Goal: Task Accomplishment & Management: Manage account settings

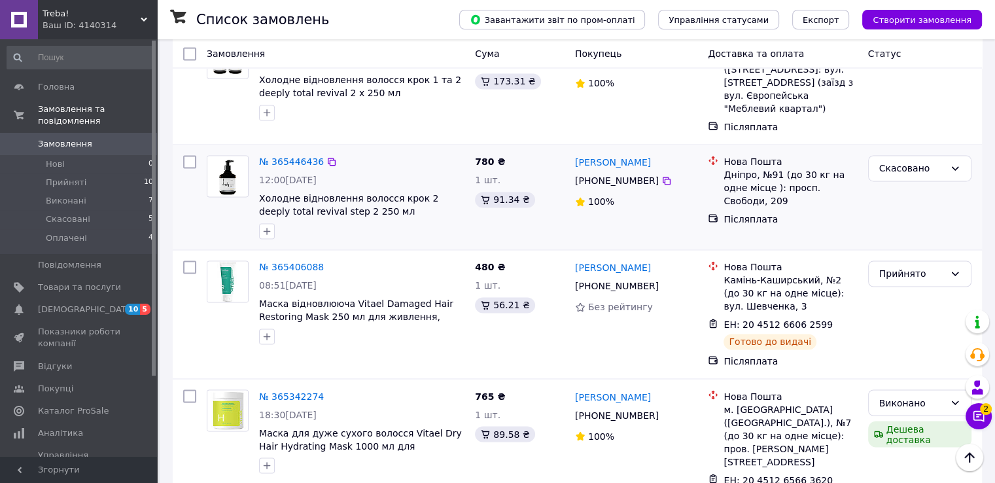
scroll to position [2210, 0]
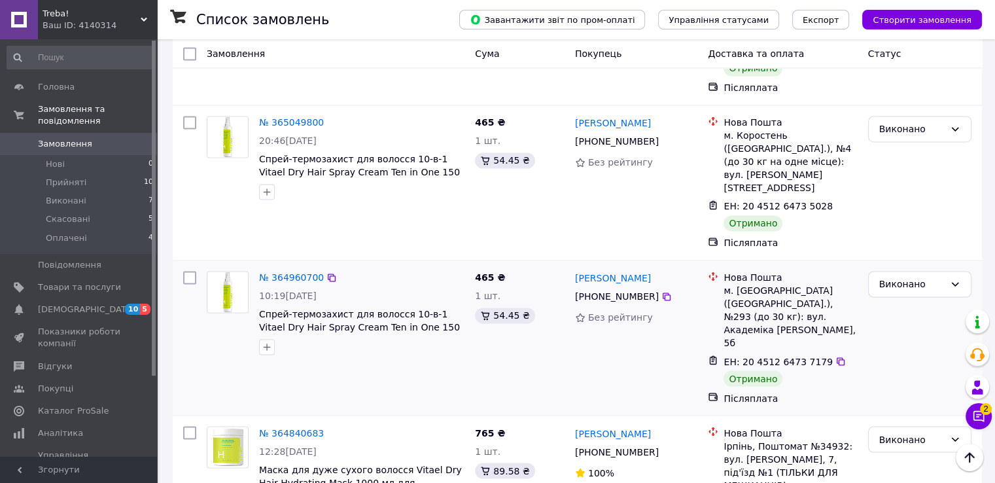
scroll to position [2155, 0]
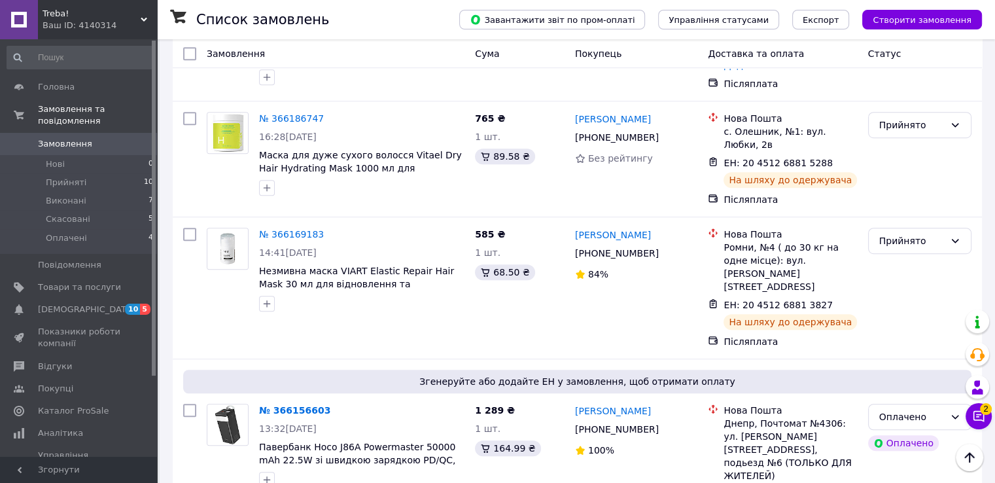
scroll to position [982, 0]
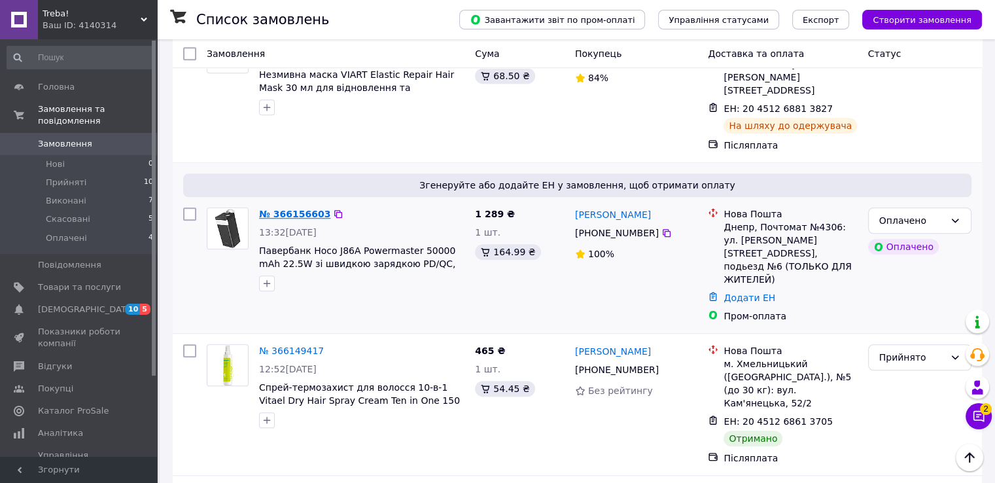
click at [285, 209] on link "№ 366156603" at bounding box center [294, 214] width 71 height 10
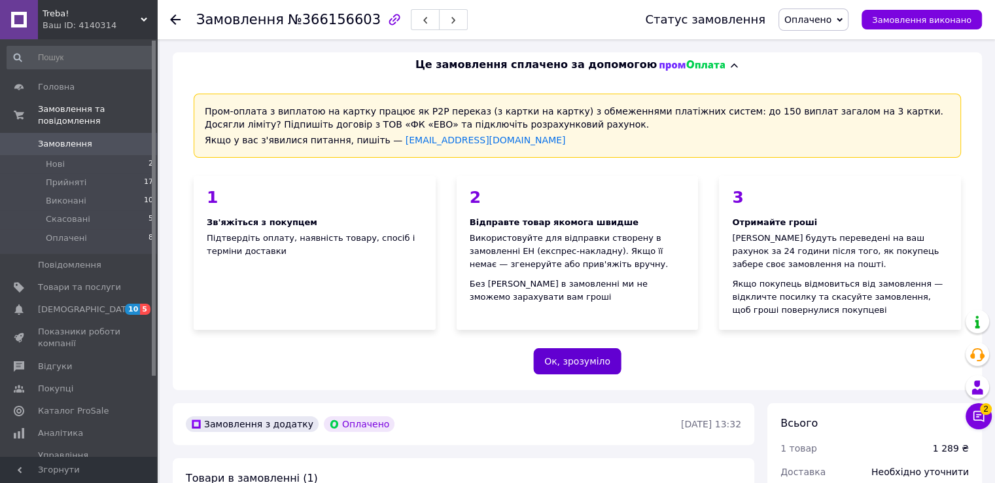
click at [577, 358] on button "Ок, зрозуміло" at bounding box center [577, 361] width 88 height 26
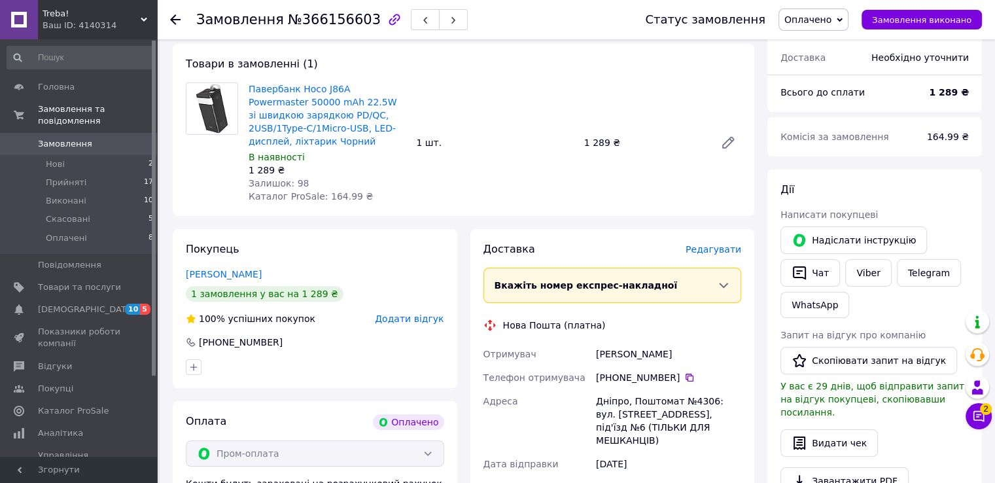
scroll to position [101, 0]
click at [199, 374] on button "button" at bounding box center [194, 368] width 16 height 16
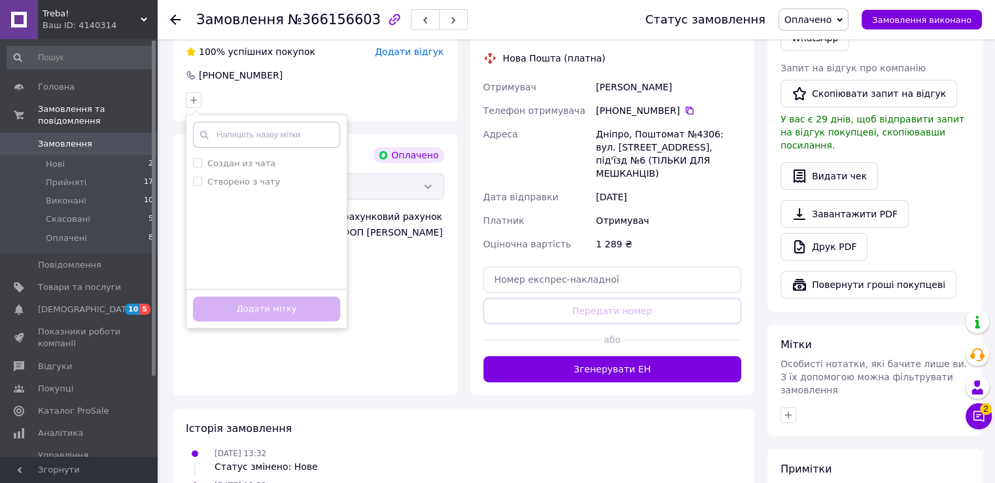
scroll to position [494, 0]
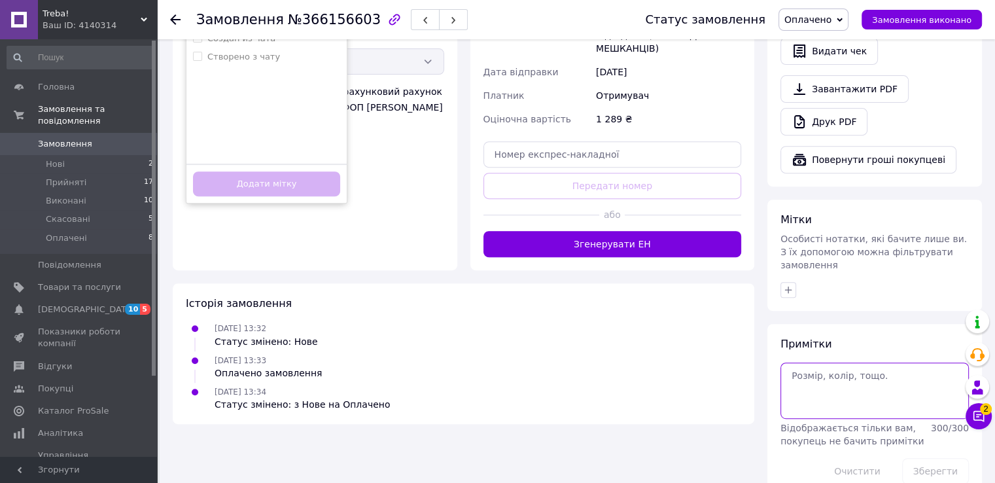
click at [836, 363] on textarea at bounding box center [875, 391] width 188 height 56
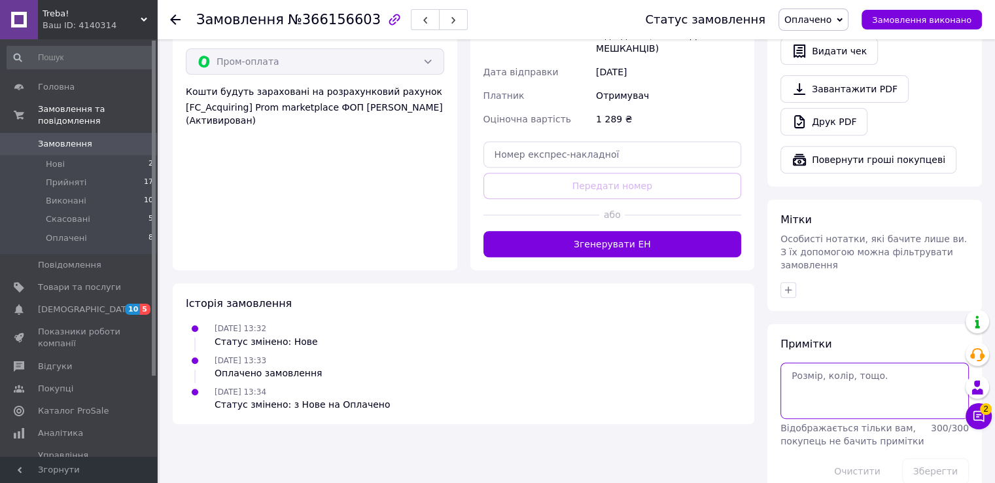
paste textarea "Павербанк Remax RPP-161 50000mAh 27W, швидка зарядка PD/QC, Портативний акумуля…"
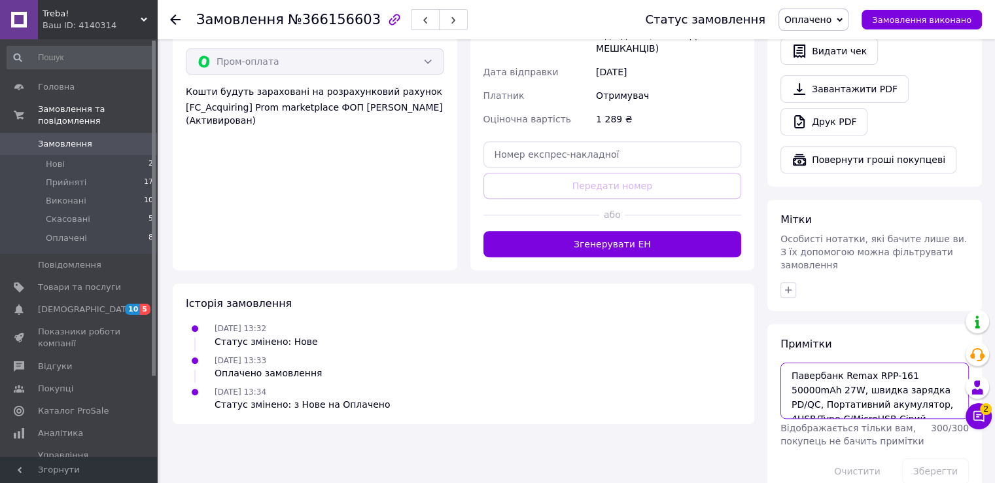
scroll to position [6, 0]
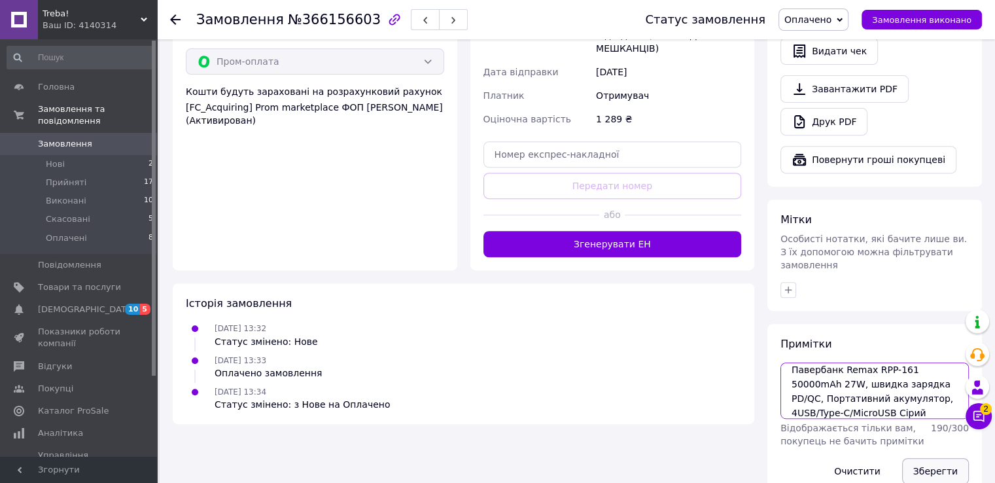
type textarea "Павербанк Remax RPP-161 50000mAh 27W, швидка зарядка PD/QC, Портативний акумуля…"
drag, startPoint x: 932, startPoint y: 440, endPoint x: 924, endPoint y: 438, distance: 8.1
click at [932, 458] on button "Зберегти" at bounding box center [935, 471] width 67 height 26
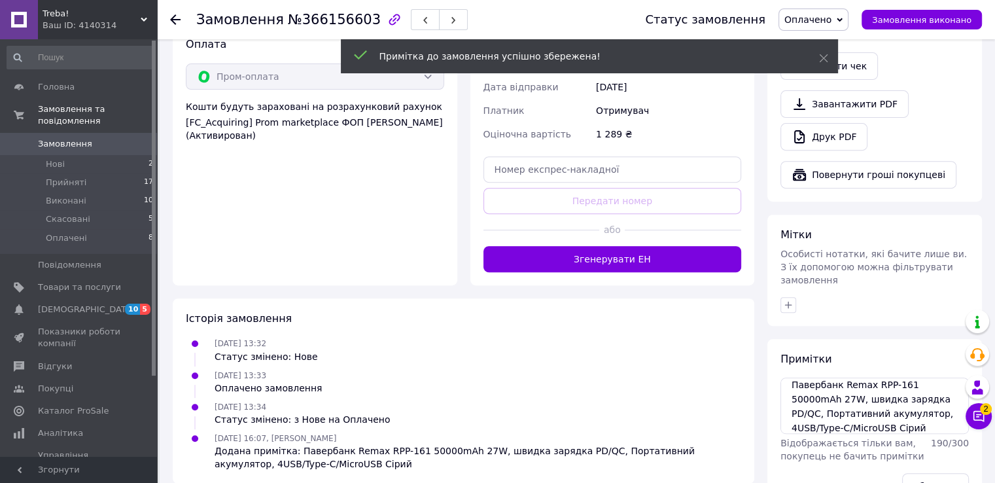
scroll to position [494, 0]
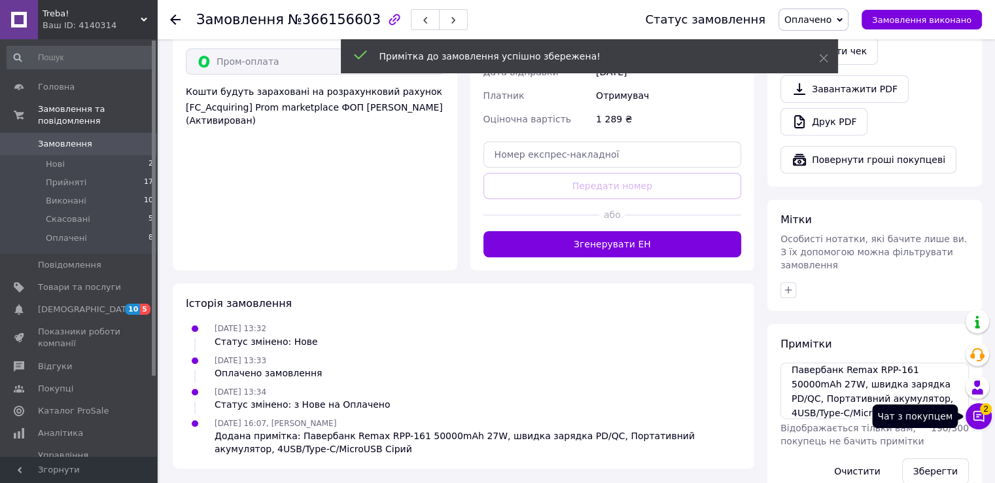
click at [982, 419] on icon at bounding box center [979, 416] width 11 height 11
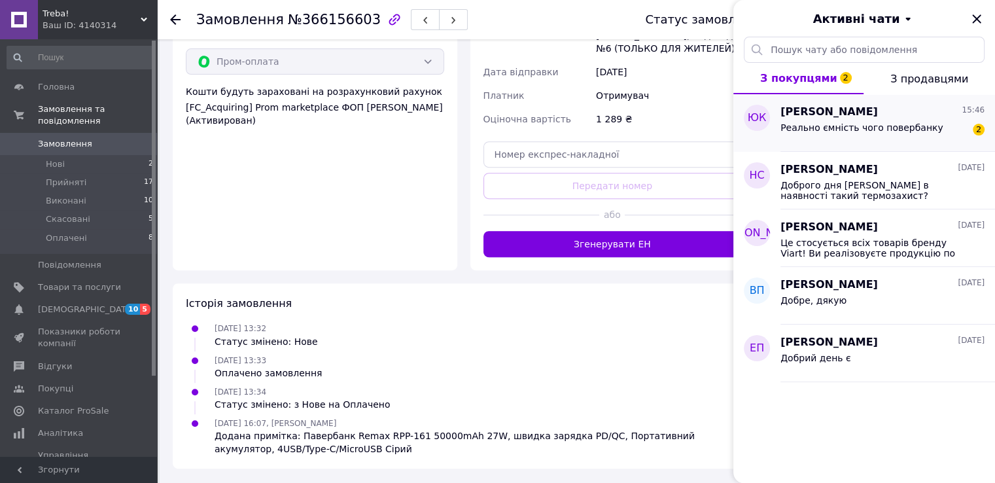
click at [888, 134] on div "Реально ємність чого повербанку" at bounding box center [862, 131] width 163 height 18
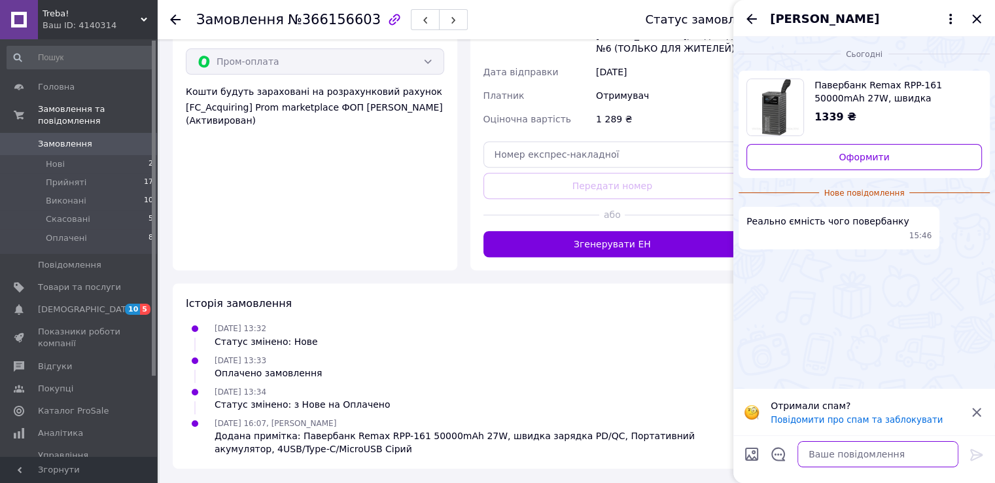
click at [832, 455] on textarea at bounding box center [878, 454] width 161 height 26
type textarea "Доброго дня!"
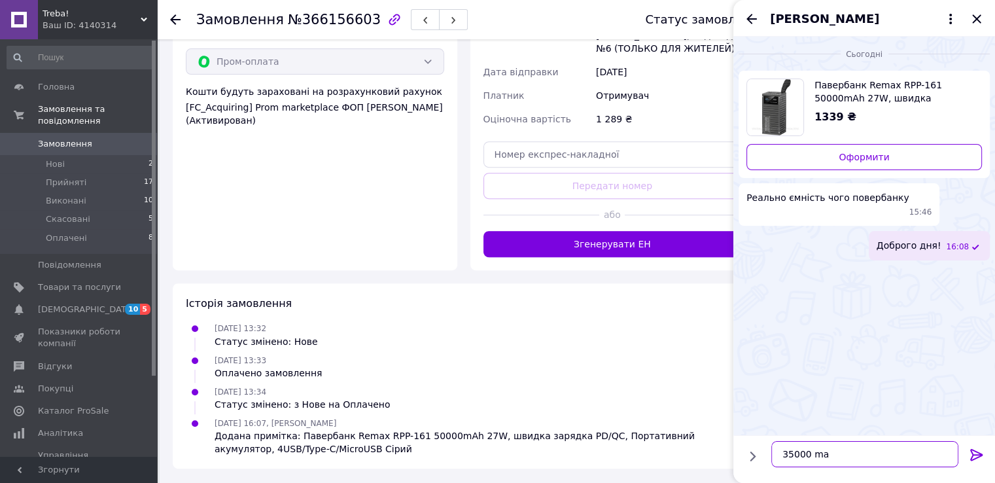
type textarea "35000 mah"
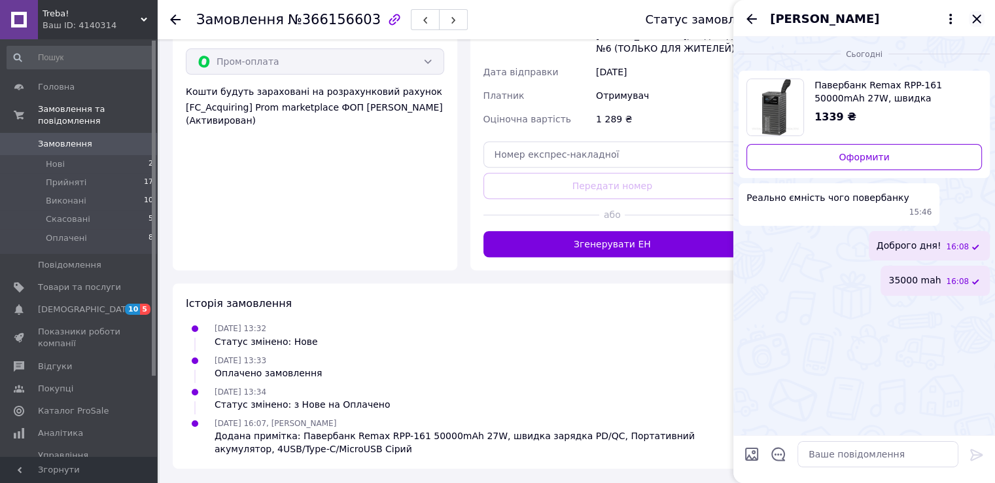
click at [972, 19] on icon "Закрити" at bounding box center [977, 19] width 16 height 16
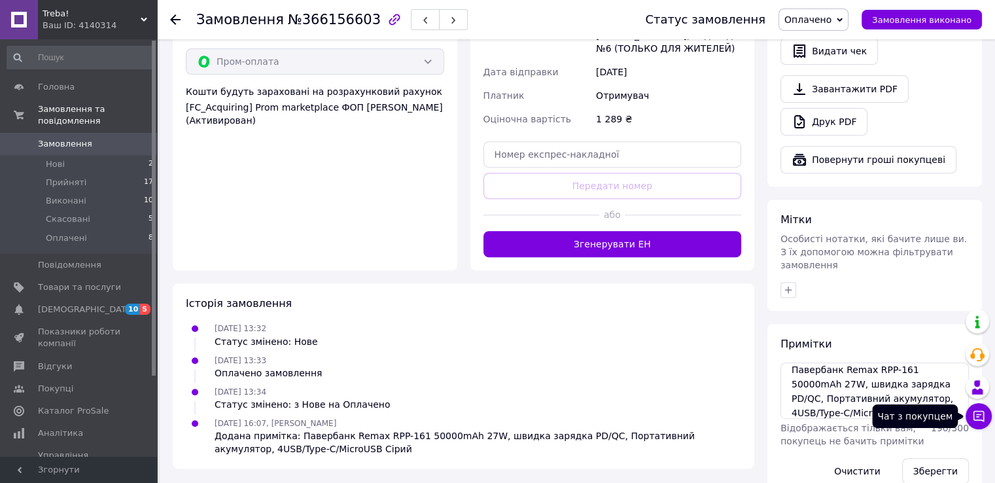
click at [978, 417] on icon at bounding box center [978, 416] width 13 height 13
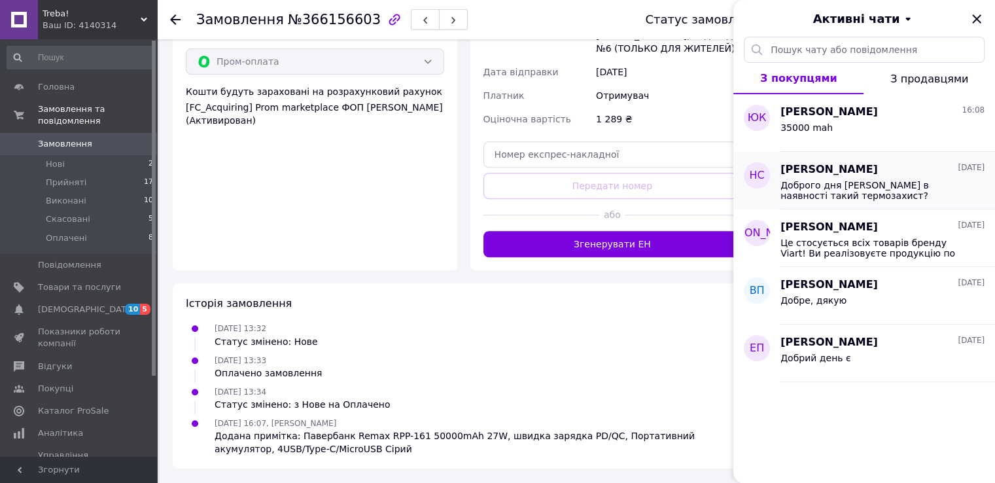
click at [906, 184] on span "Доброго дня [PERSON_NAME] в наявності такий термозахист?" at bounding box center [874, 190] width 186 height 21
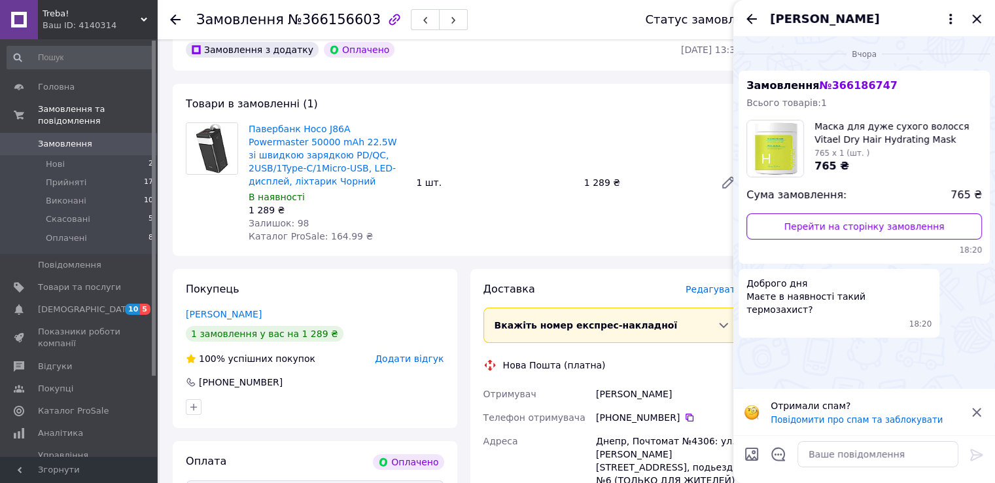
scroll to position [0, 0]
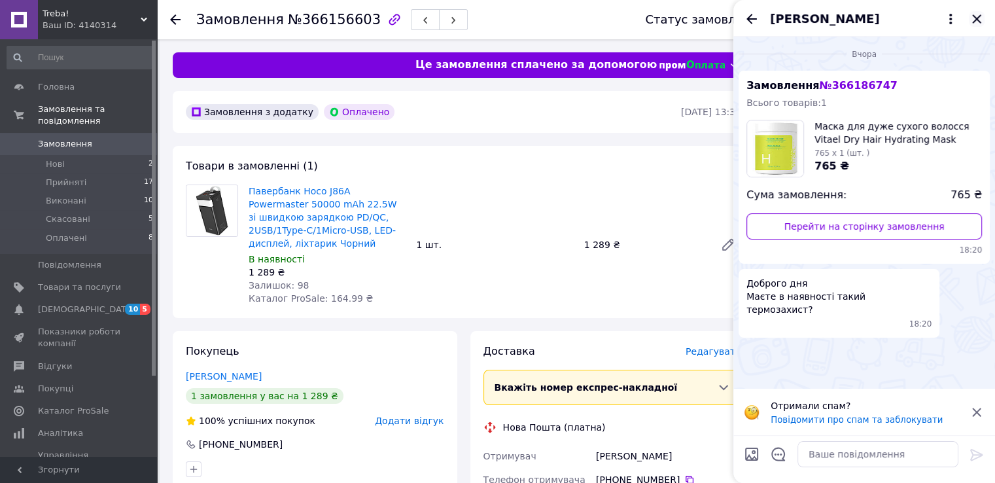
click at [980, 14] on icon "Закрити" at bounding box center [976, 18] width 9 height 9
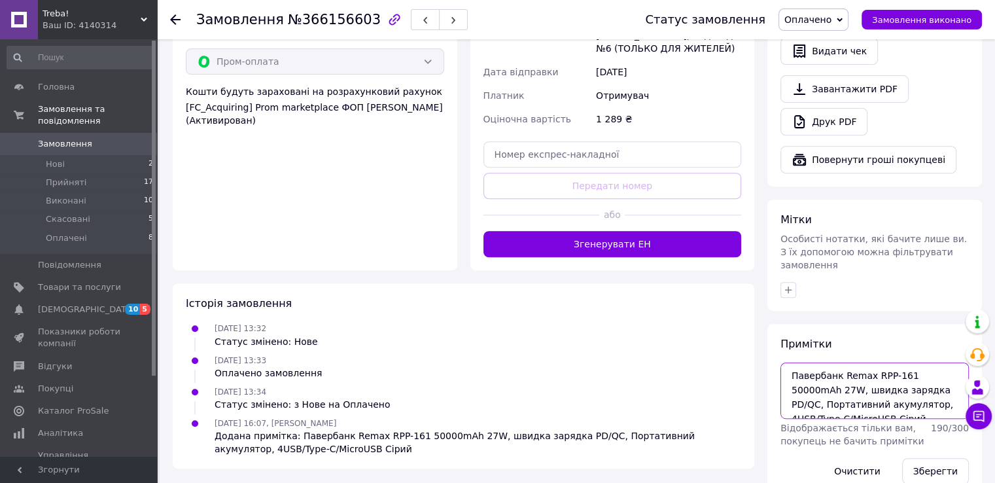
drag, startPoint x: 916, startPoint y: 382, endPoint x: 774, endPoint y: 335, distance: 149.0
click at [774, 335] on div "Примітки Павербанк Remax RPP-161 50000mAh 27W, швидка зарядка PD/QC, Портативни…" at bounding box center [875, 410] width 215 height 173
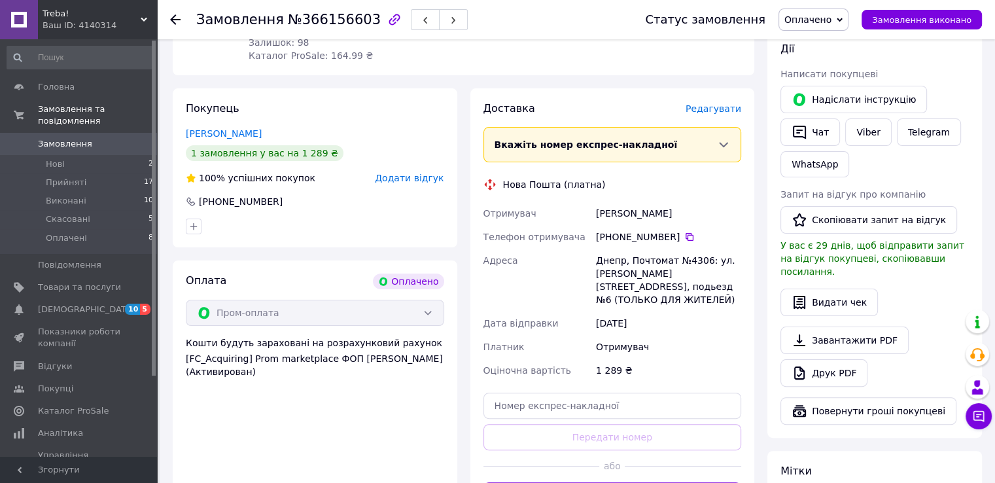
scroll to position [262, 0]
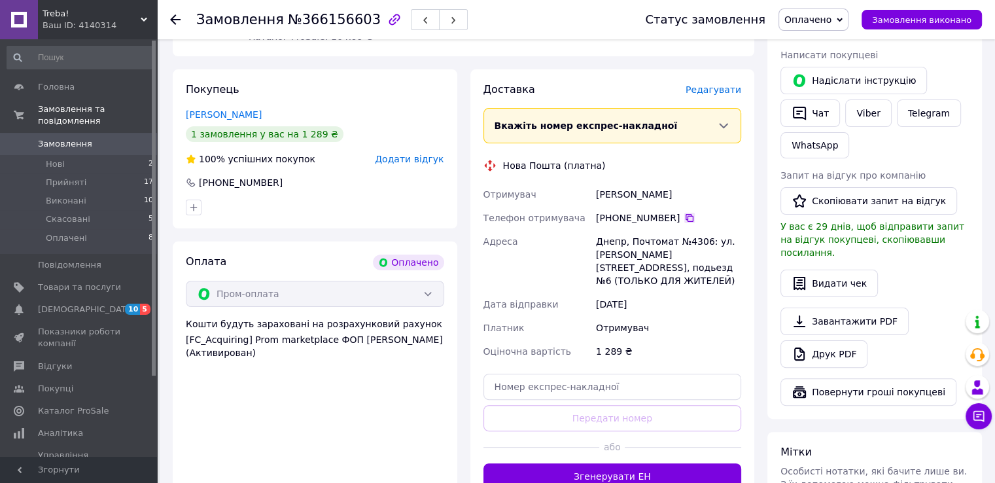
click at [685, 221] on icon at bounding box center [690, 218] width 10 height 10
drag, startPoint x: 668, startPoint y: 193, endPoint x: 596, endPoint y: 192, distance: 72.6
click at [588, 192] on div "Отримувач [PERSON_NAME] Телефон отримувача [PHONE_NUMBER]   Адреса Днепр, Почто…" at bounding box center [613, 273] width 264 height 181
copy div "Отримувач [PERSON_NAME]"
drag, startPoint x: 622, startPoint y: 240, endPoint x: 595, endPoint y: 241, distance: 27.5
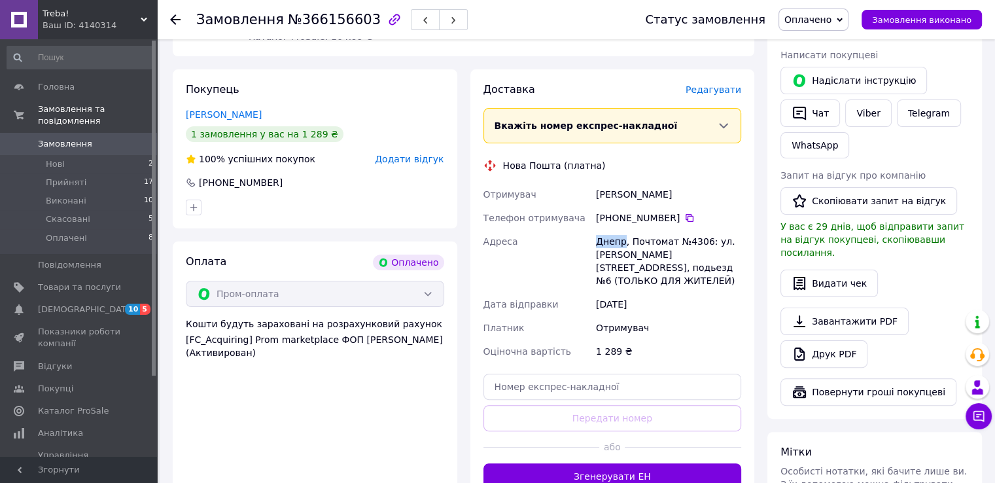
click at [595, 241] on div "Днепр, Почтомат №4306: ул. [PERSON_NAME][STREET_ADDRESS], подьезд №6 (ТОЛЬКО ДЛ…" at bounding box center [669, 261] width 151 height 63
copy div "Днепр"
drag, startPoint x: 682, startPoint y: 239, endPoint x: 699, endPoint y: 243, distance: 17.5
click at [699, 243] on div "Днепр, Почтомат №4306: ул. [PERSON_NAME][STREET_ADDRESS], подьезд №6 (ТОЛЬКО ДЛ…" at bounding box center [669, 261] width 151 height 63
copy div "4306"
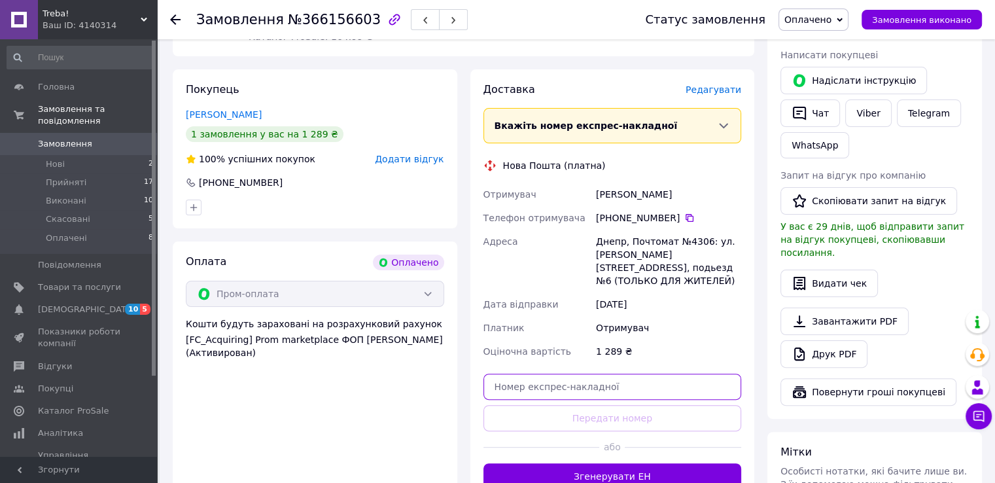
click at [546, 374] on input "text" at bounding box center [613, 387] width 258 height 26
paste input "20451269155859"
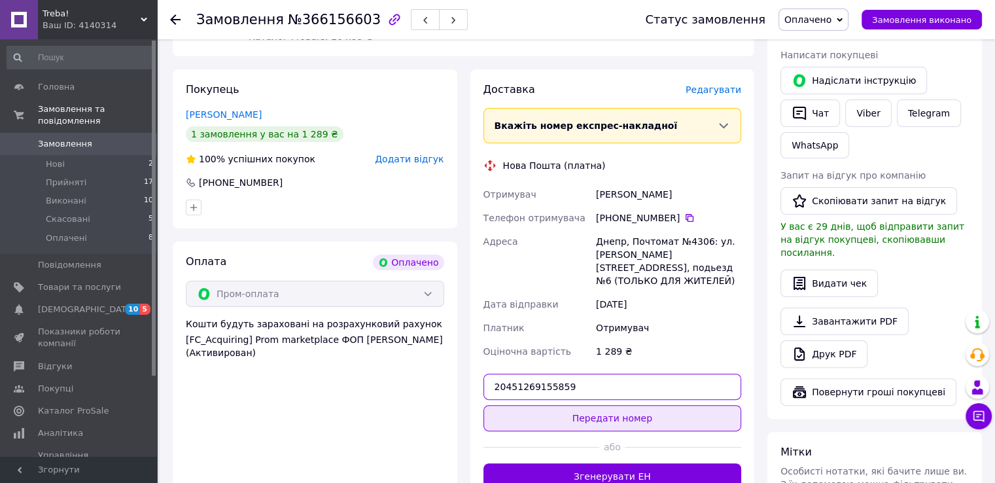
type input "20451269155859"
click at [558, 405] on button "Передати номер" at bounding box center [613, 418] width 258 height 26
click at [558, 400] on div "Доставка [PERSON_NAME] Вкажіть номер експрес-накладної Обов'язково введіть номе…" at bounding box center [613, 285] width 258 height 407
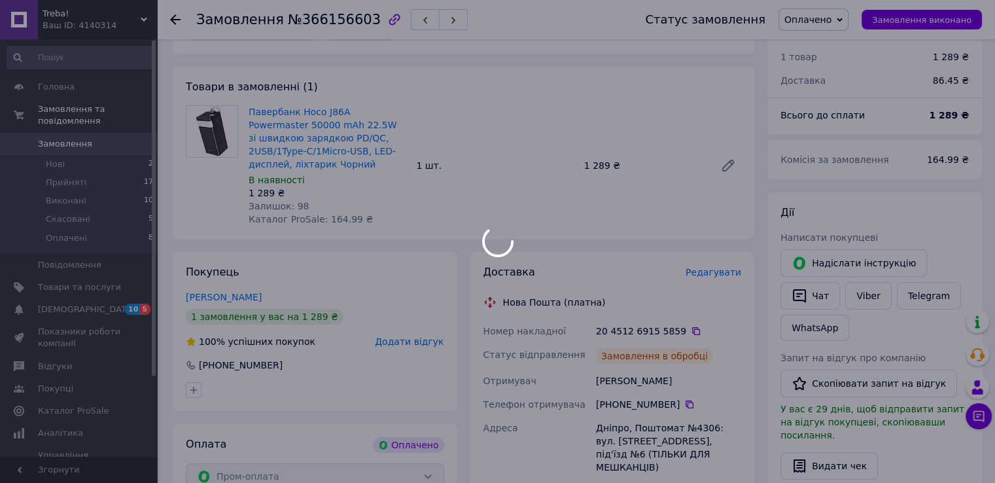
scroll to position [0, 0]
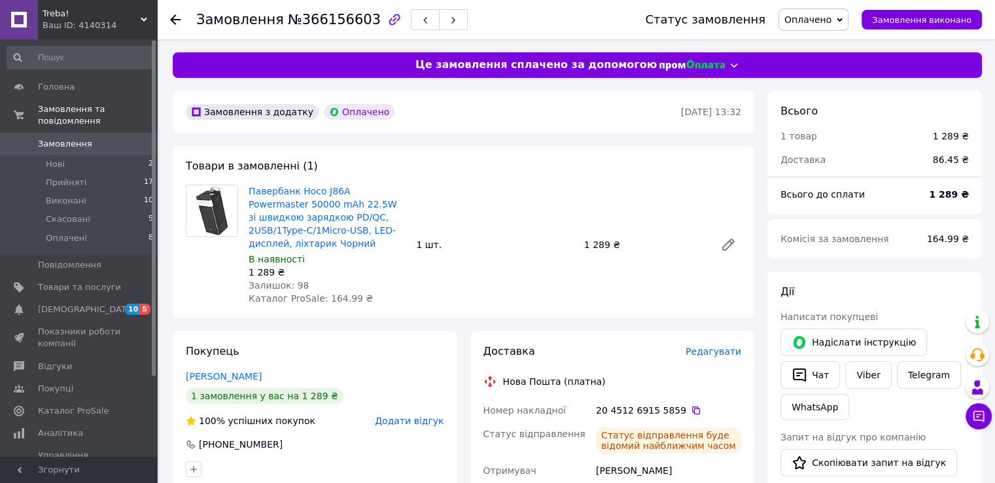
click at [832, 16] on span "Оплачено" at bounding box center [808, 19] width 47 height 10
click at [560, 21] on div "Замовлення №366156603" at bounding box center [407, 19] width 423 height 39
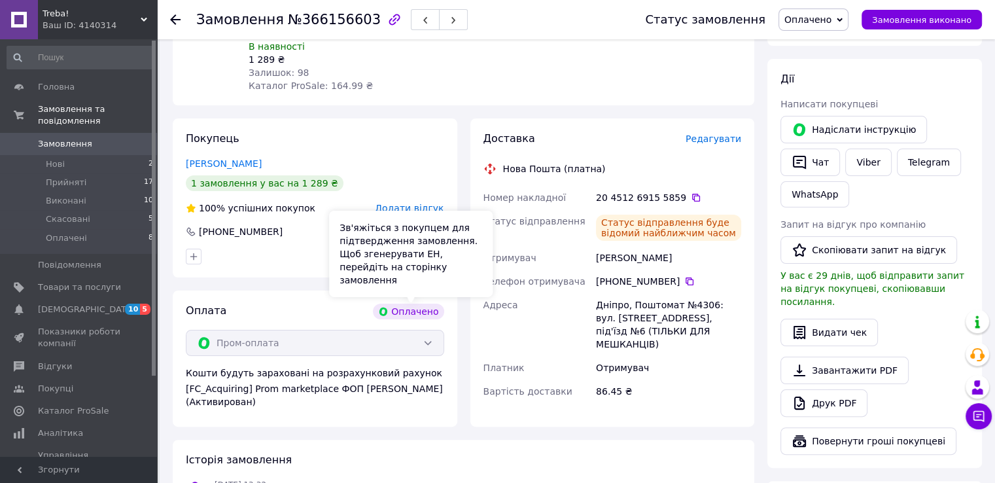
scroll to position [196, 0]
